Goal: Transaction & Acquisition: Purchase product/service

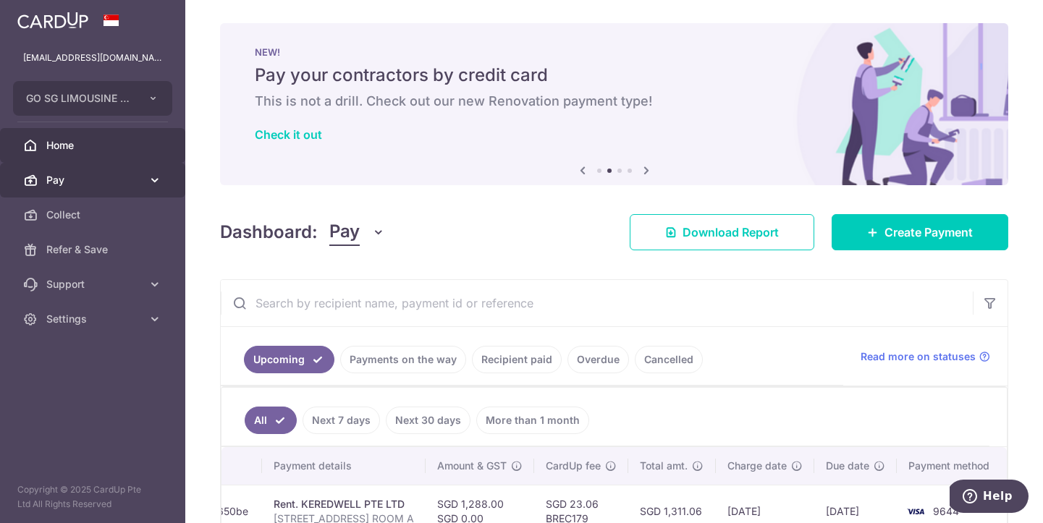
click at [111, 182] on span "Pay" at bounding box center [94, 180] width 96 height 14
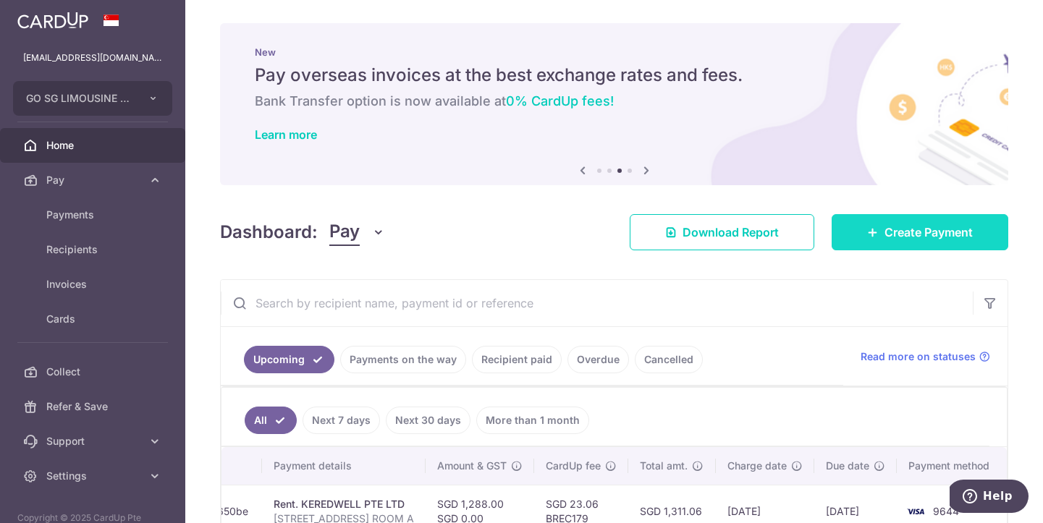
click at [913, 233] on span "Create Payment" at bounding box center [929, 232] width 88 height 17
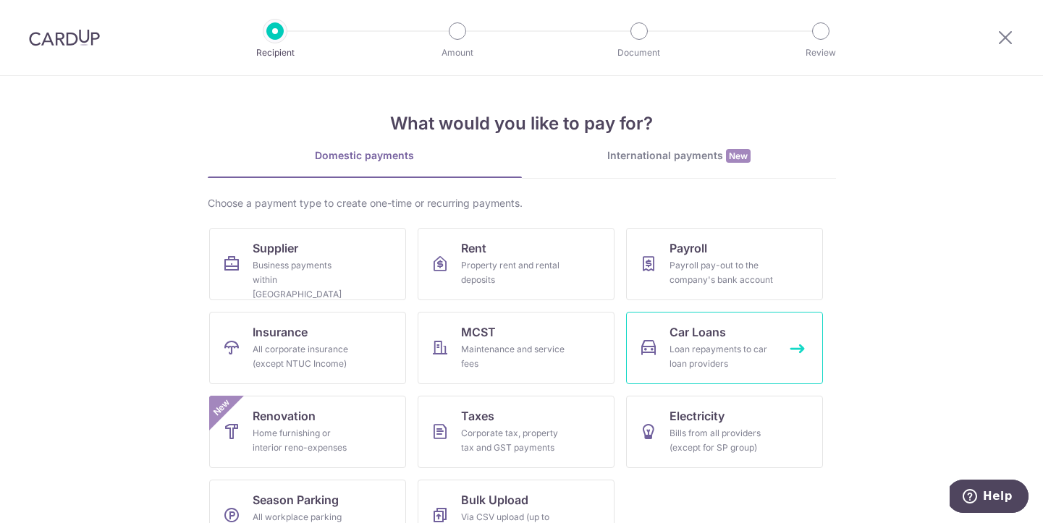
click at [743, 341] on link "Car Loans Loan repayments to car loan providers" at bounding box center [724, 348] width 197 height 72
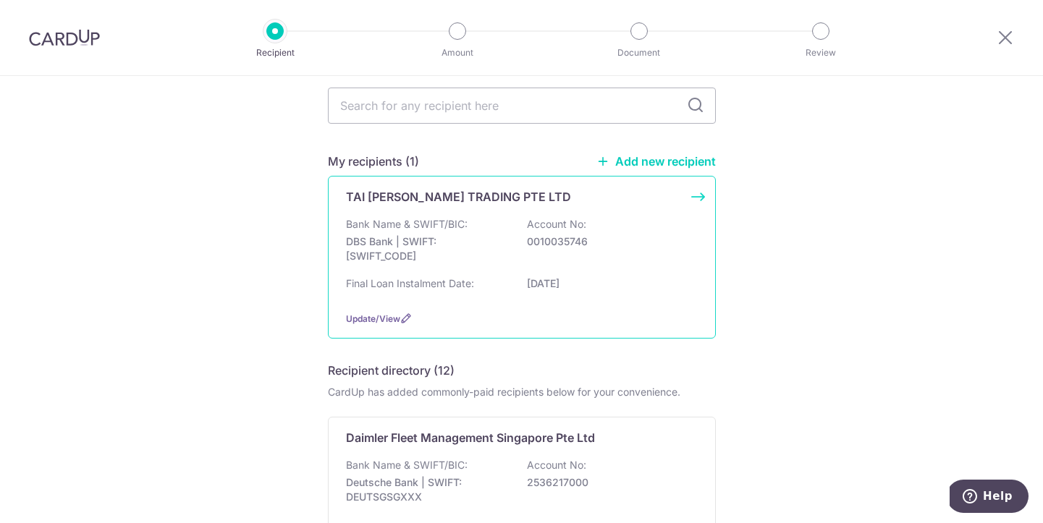
scroll to position [59, 0]
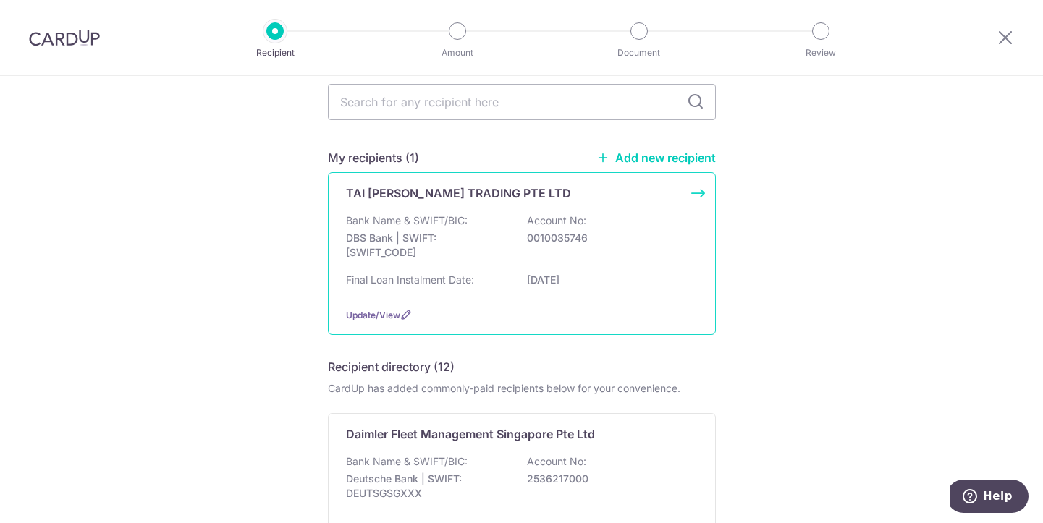
click at [642, 263] on div "Bank Name & SWIFT/BIC: DBS Bank | SWIFT: DBSSSGSGXXX Account No: 0010035746" at bounding box center [522, 241] width 352 height 54
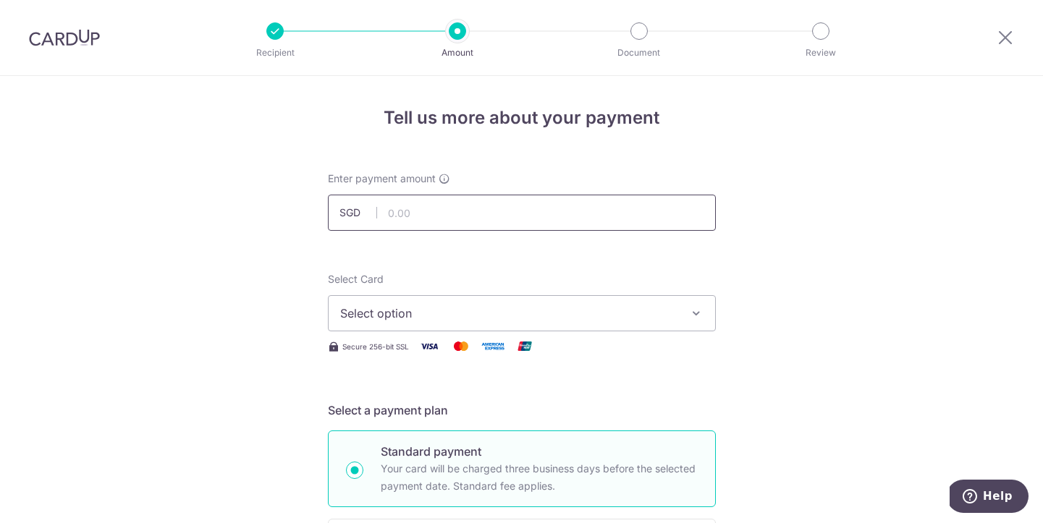
click at [581, 218] on input "text" at bounding box center [522, 213] width 388 height 36
type input "4,594.00"
click at [473, 314] on span "Select option" at bounding box center [508, 313] width 337 height 17
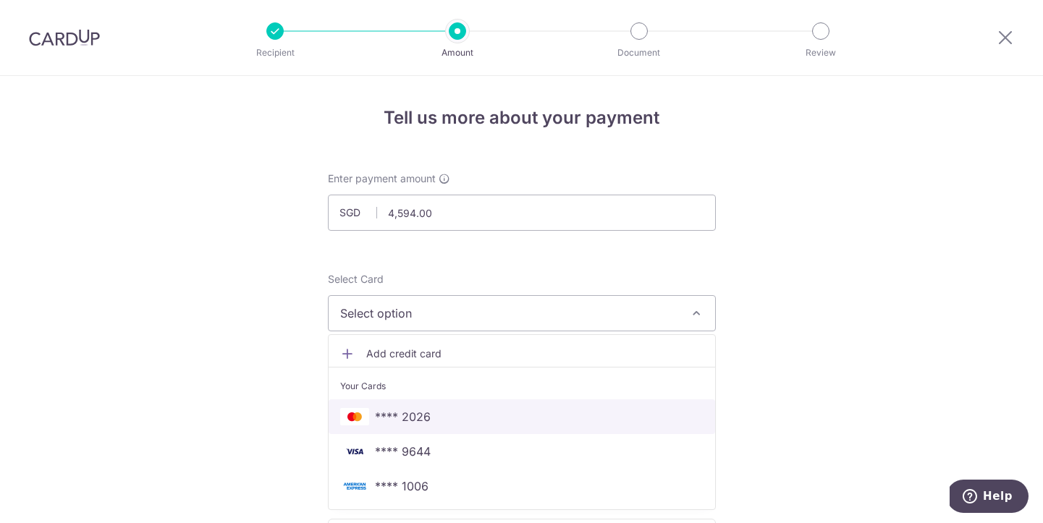
click at [474, 422] on span "**** 2026" at bounding box center [521, 416] width 363 height 17
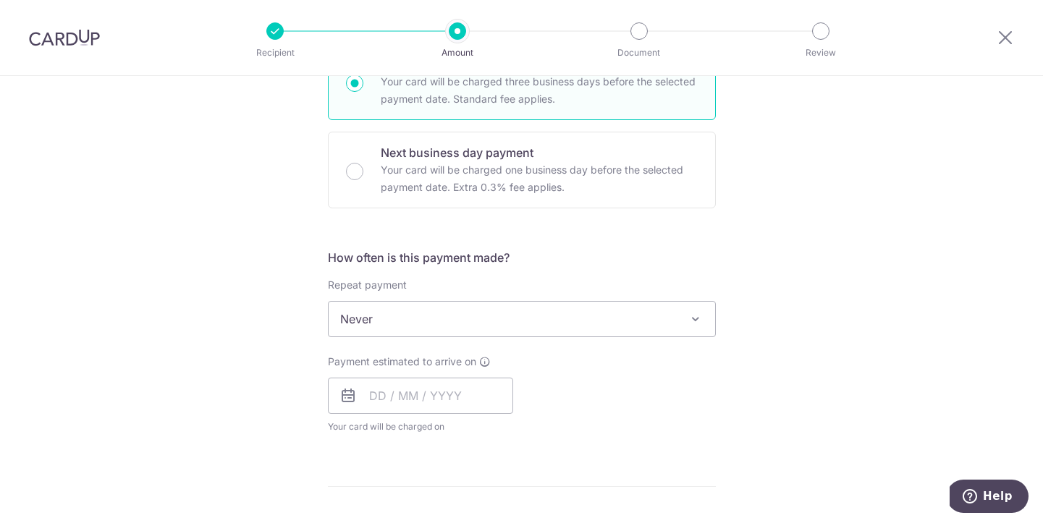
scroll to position [424, 0]
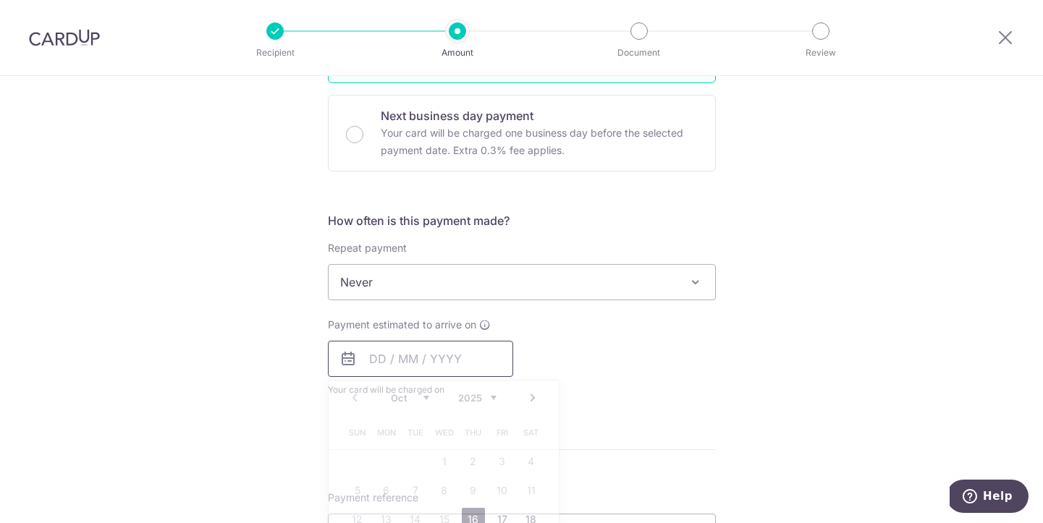
click at [378, 359] on input "text" at bounding box center [420, 359] width 185 height 36
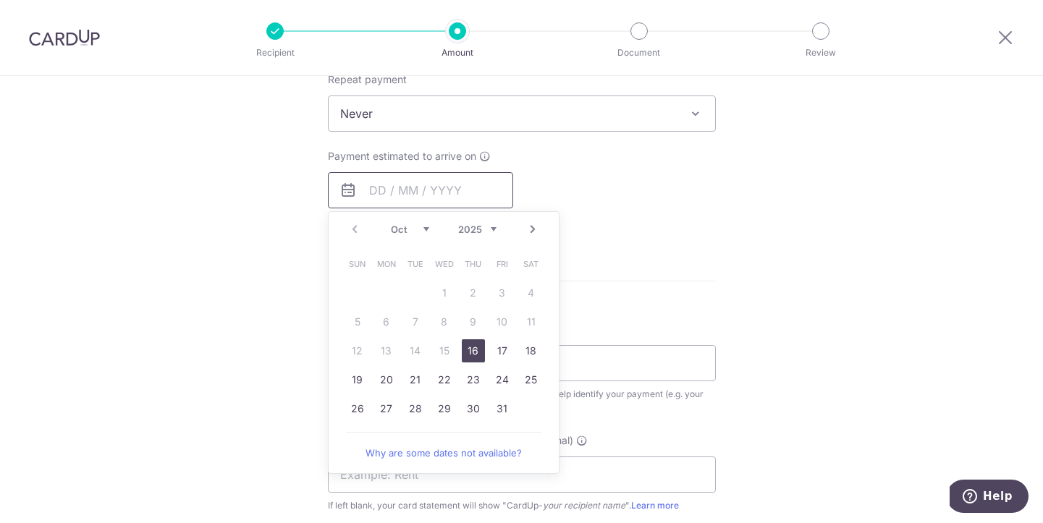
scroll to position [604, 0]
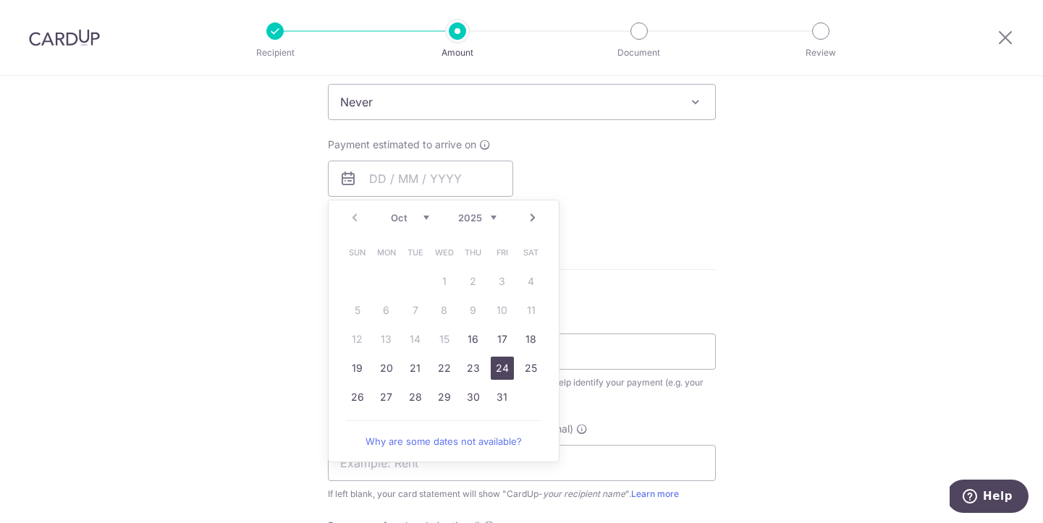
click at [504, 366] on link "24" at bounding box center [502, 368] width 23 height 23
type input "[DATE]"
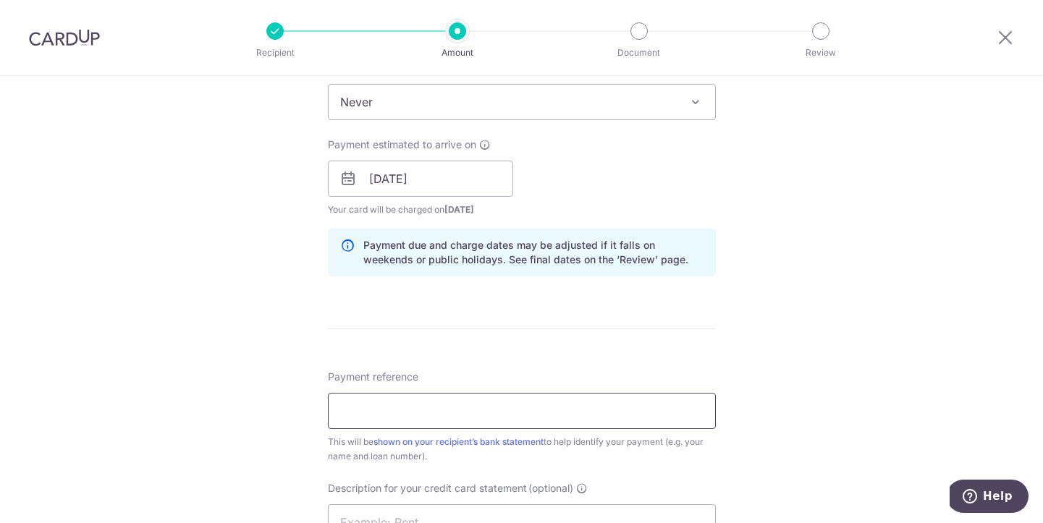
click at [471, 413] on input "Payment reference" at bounding box center [522, 411] width 388 height 36
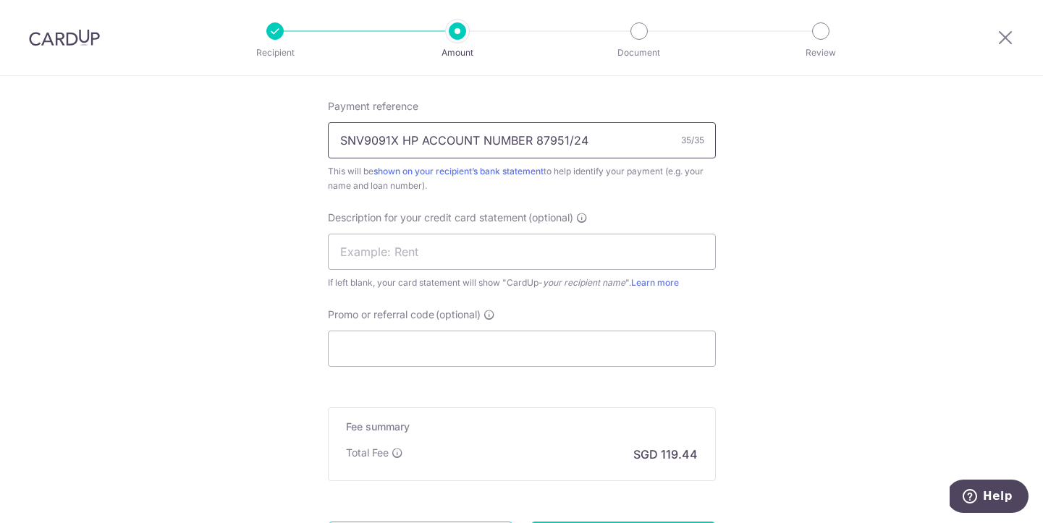
scroll to position [885, 0]
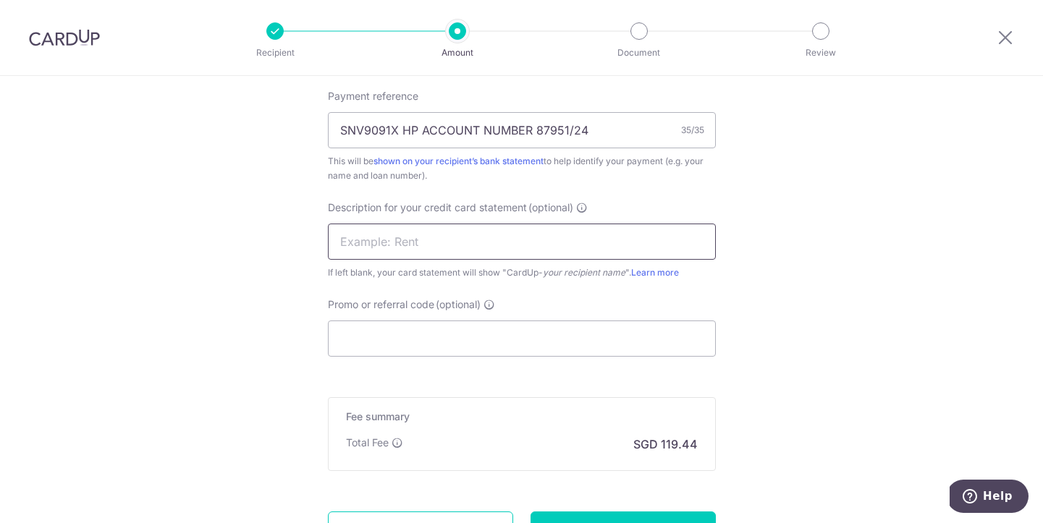
click at [515, 242] on input "text" at bounding box center [522, 242] width 388 height 36
click at [605, 302] on div "Promo or referral code (optional) The discounted fee will be shown on the revie…" at bounding box center [522, 327] width 388 height 59
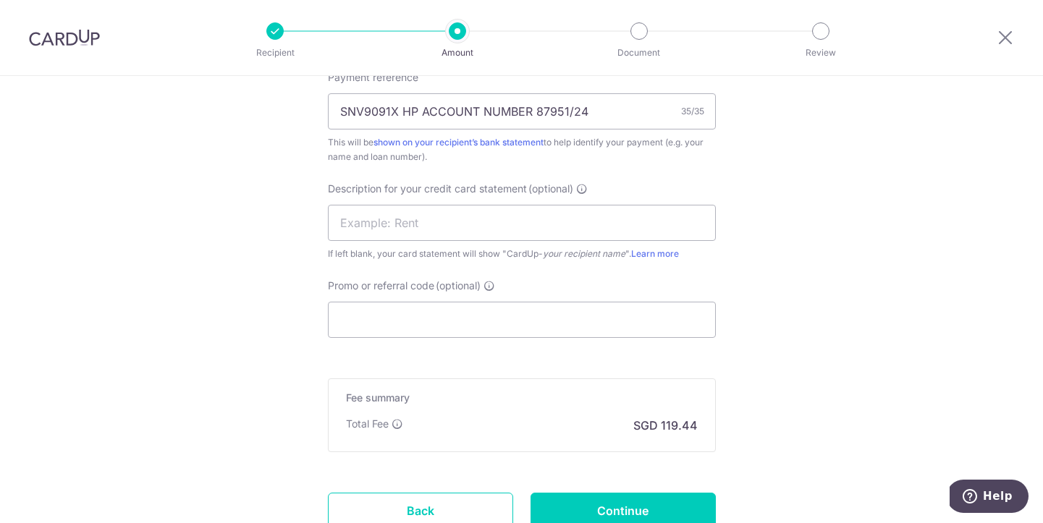
scroll to position [899, 0]
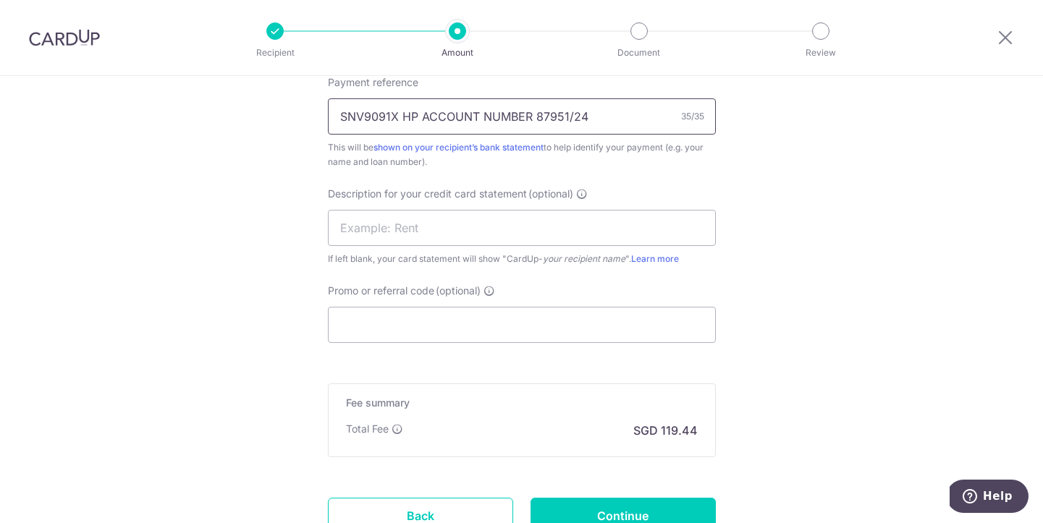
click at [607, 118] on input "SNV9091X HP ACCOUNT NUMBER 87951/24" at bounding box center [522, 116] width 388 height 36
type input "SNV9091X HP ACCOUNT NUMBER 87951/24"
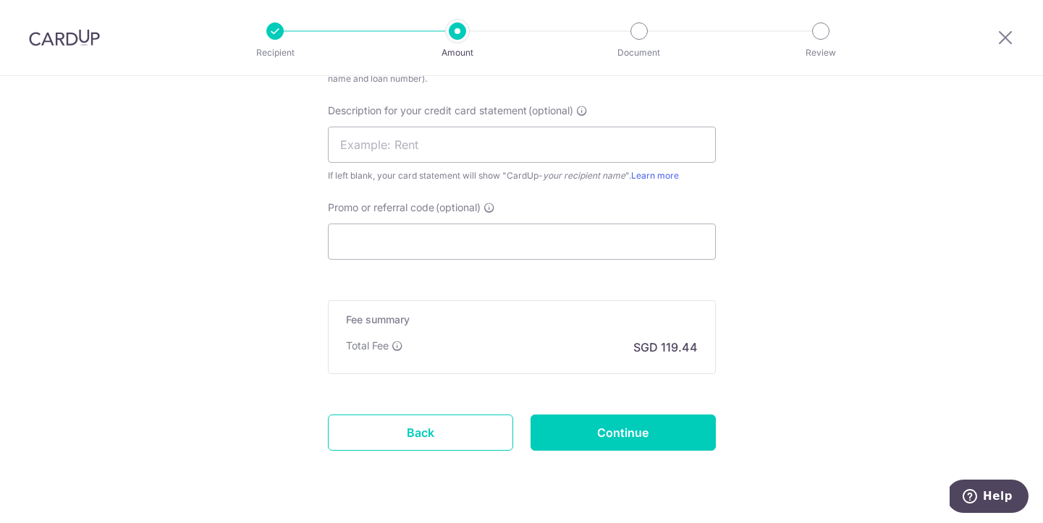
scroll to position [1018, 0]
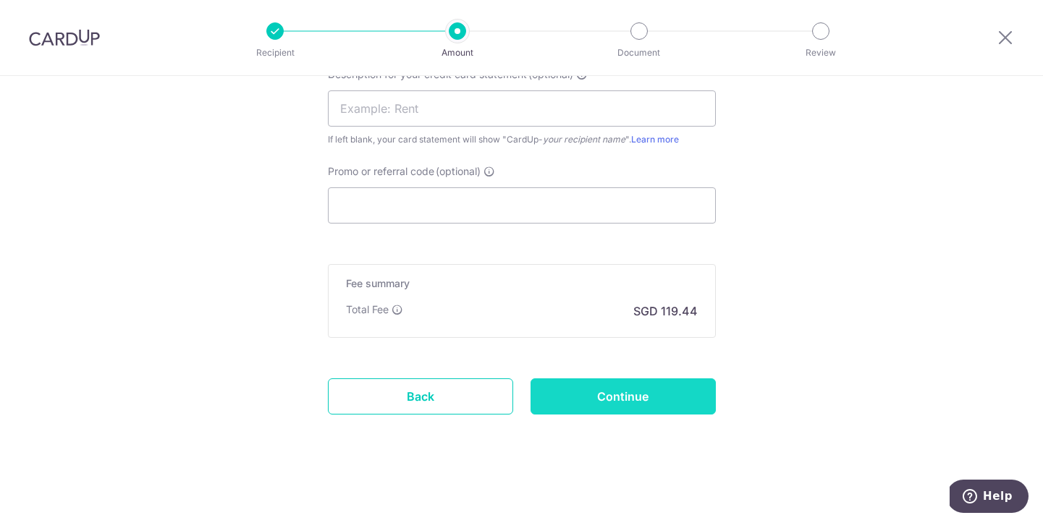
click at [636, 391] on input "Continue" at bounding box center [623, 397] width 185 height 36
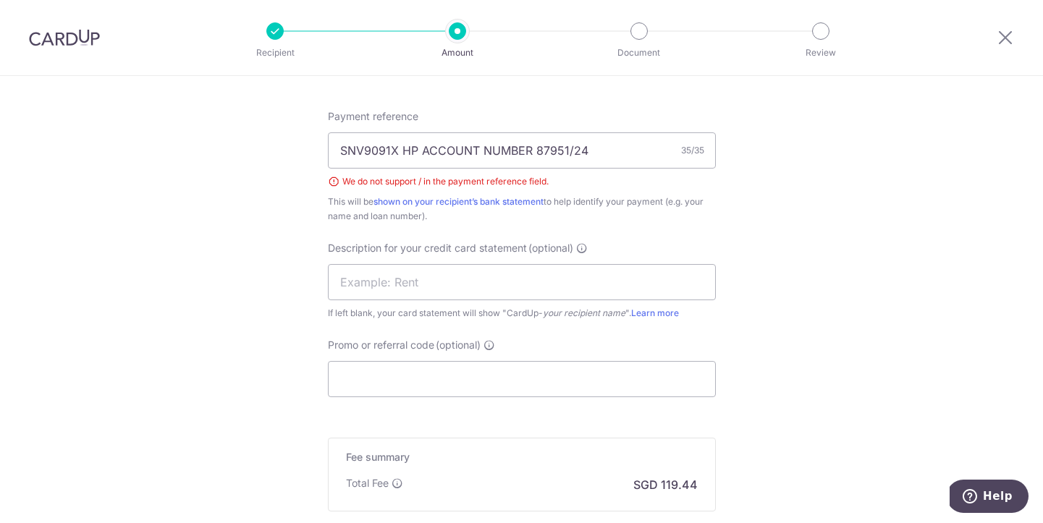
scroll to position [847, 0]
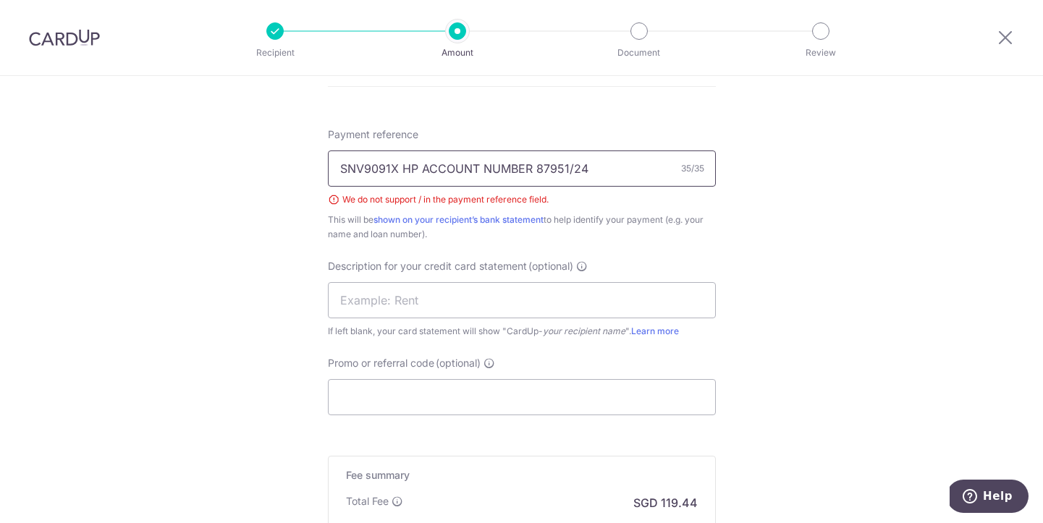
click at [594, 169] on input "SNV9091X HP ACCOUNT NUMBER 87951/24" at bounding box center [522, 169] width 388 height 36
type input "SNV9091X HP ACCOUNT NUMBER 87951"
click at [619, 174] on input "SNV9091X HP ACCOUNT NUMBER 87951" at bounding box center [522, 169] width 388 height 36
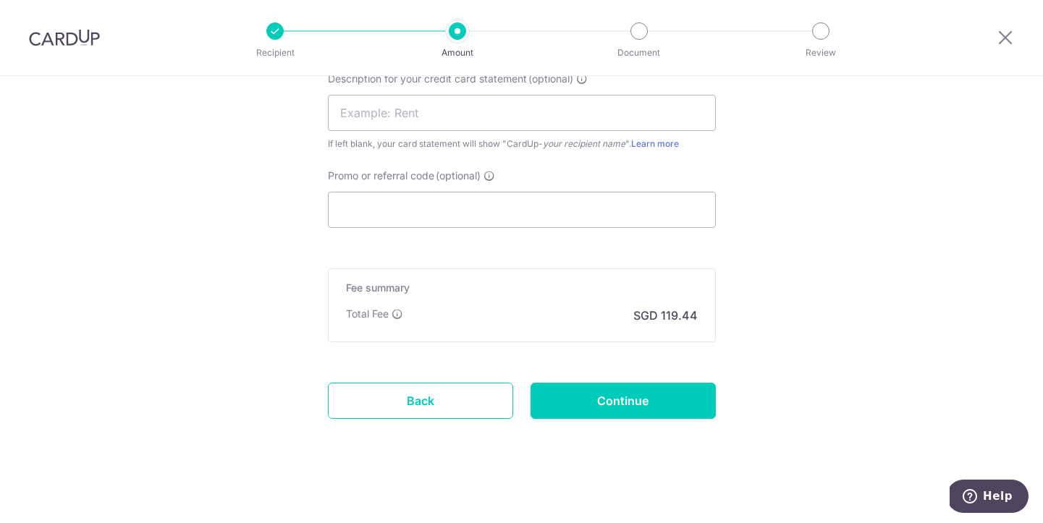
scroll to position [1039, 0]
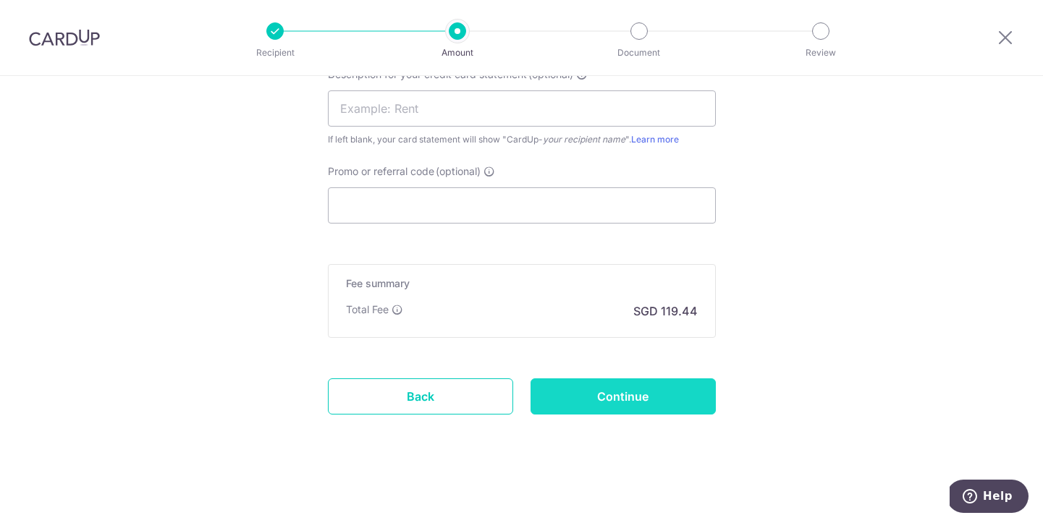
click at [651, 394] on input "Continue" at bounding box center [623, 397] width 185 height 36
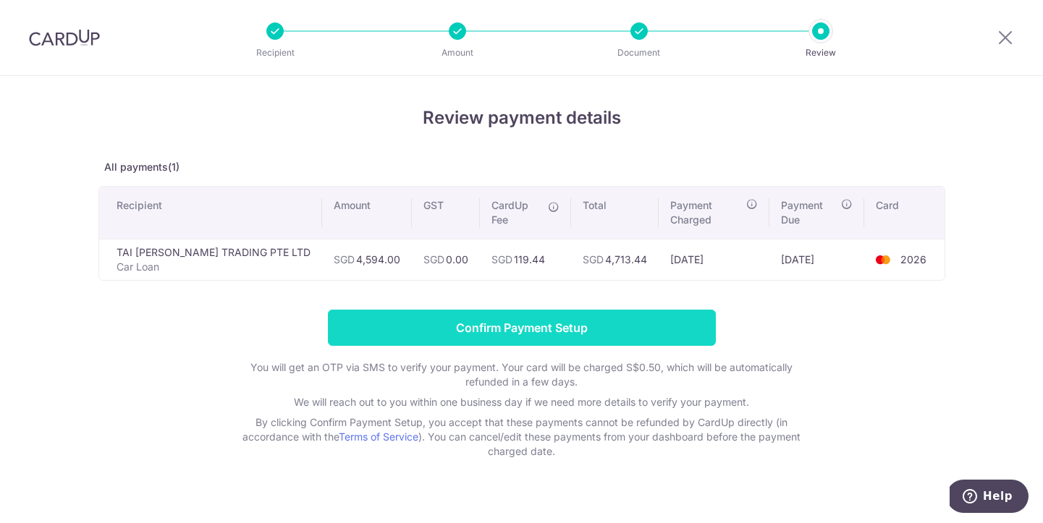
click at [544, 329] on input "Confirm Payment Setup" at bounding box center [522, 328] width 388 height 36
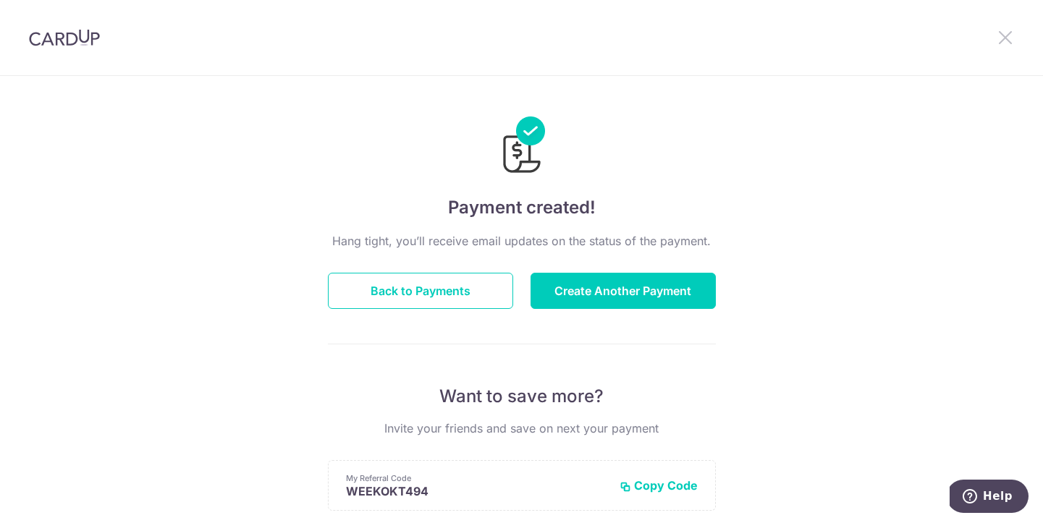
click at [1005, 36] on icon at bounding box center [1005, 37] width 17 height 18
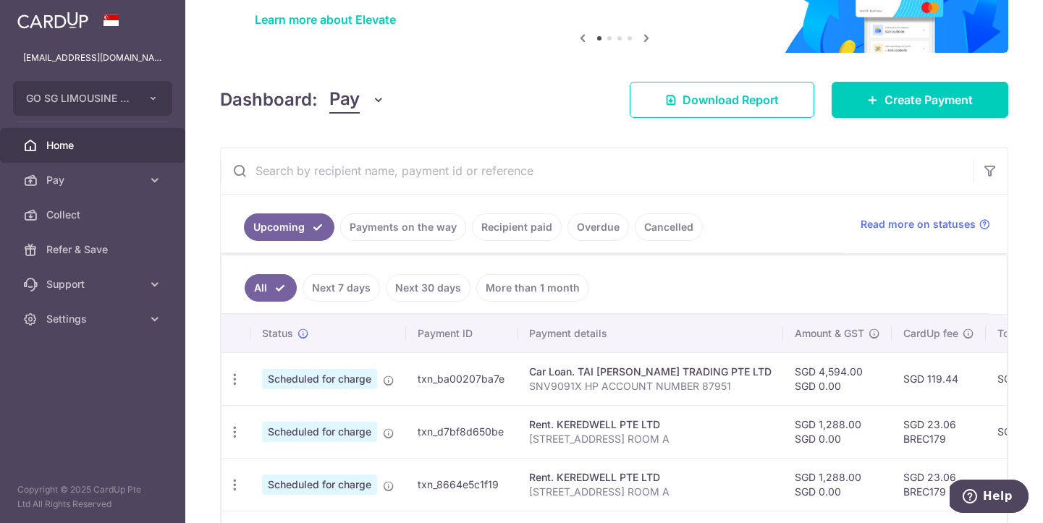
scroll to position [111, 0]
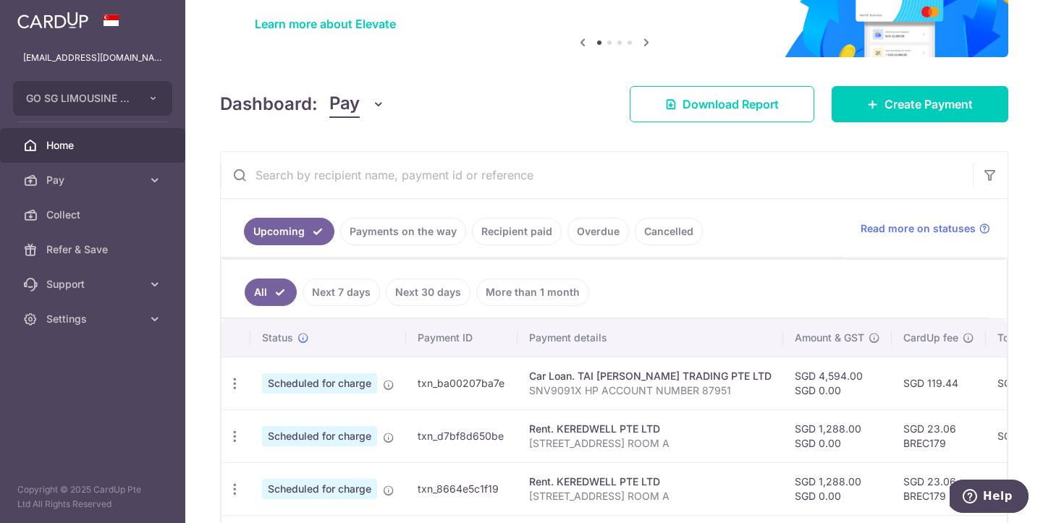
click at [522, 226] on link "Recipient paid" at bounding box center [517, 232] width 90 height 28
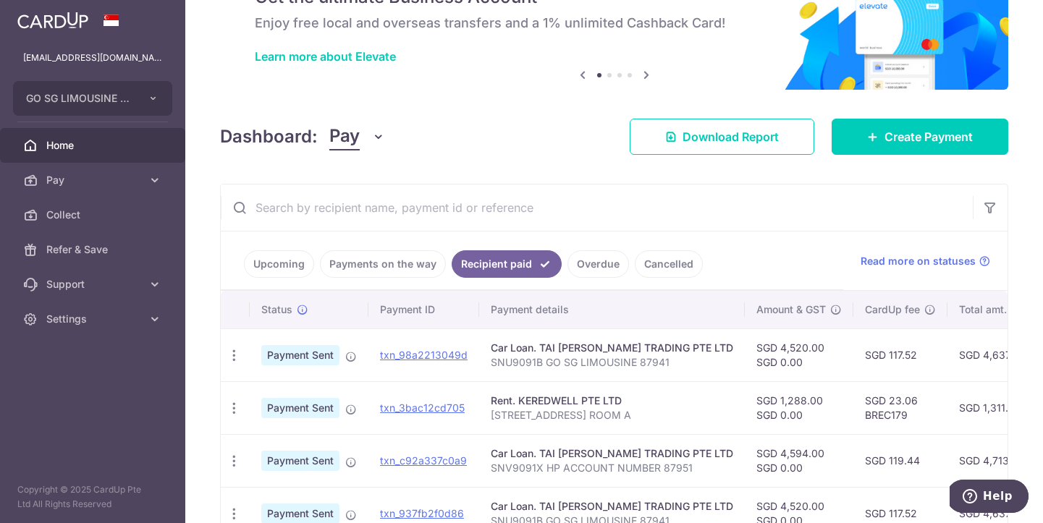
scroll to position [0, 0]
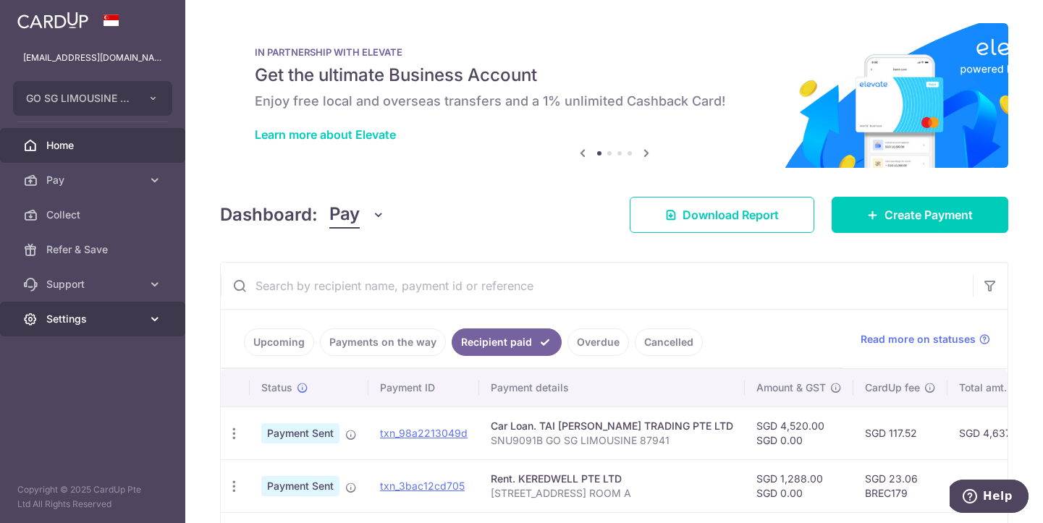
click at [138, 321] on span "Settings" at bounding box center [94, 319] width 96 height 14
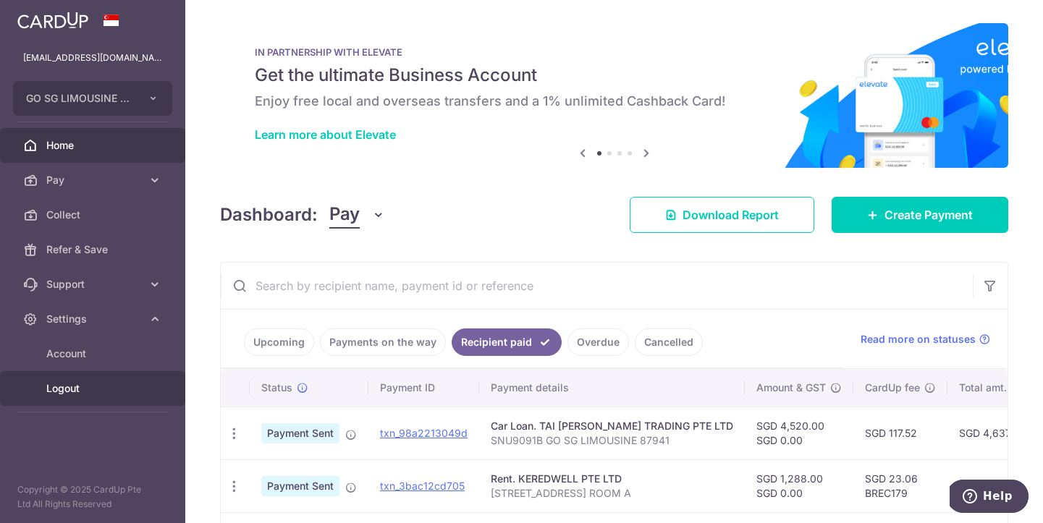
click at [84, 388] on span "Logout" at bounding box center [94, 388] width 96 height 14
